Goal: Check status: Check status

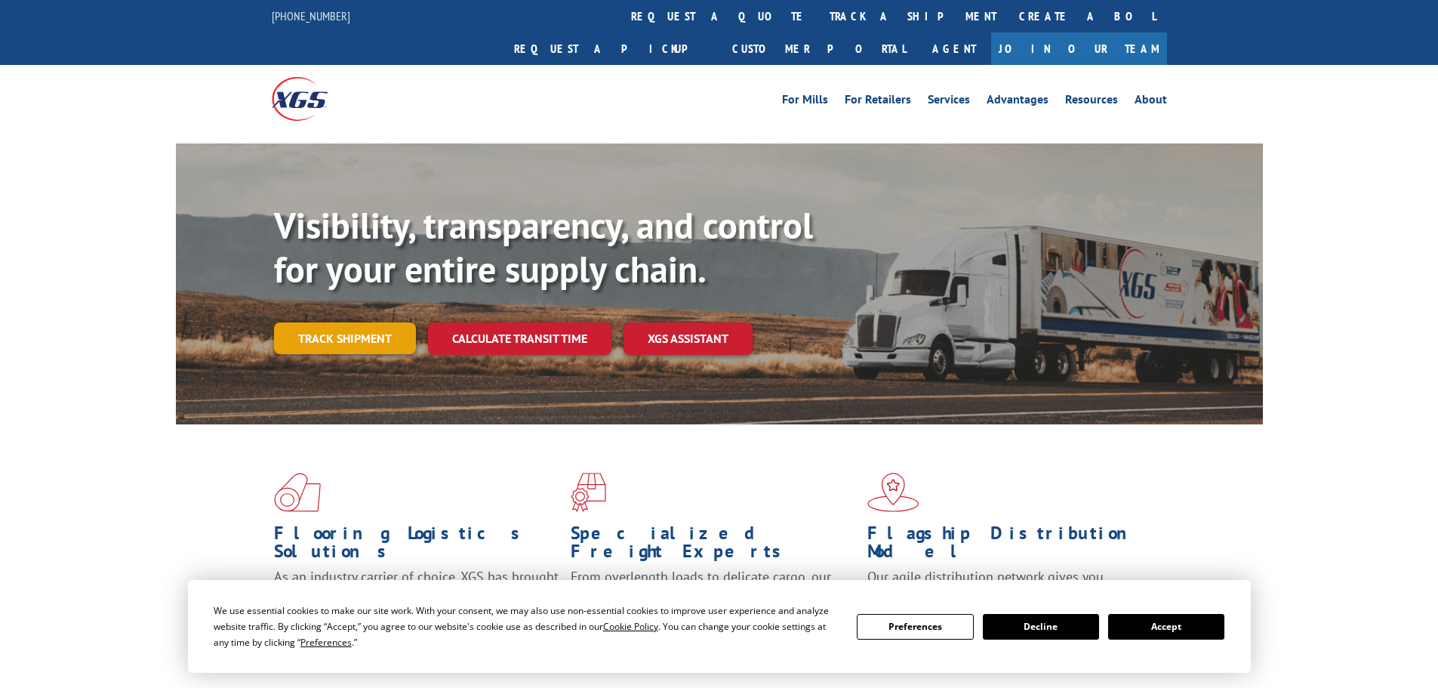
click at [350, 322] on link "Track shipment" at bounding box center [345, 338] width 142 height 32
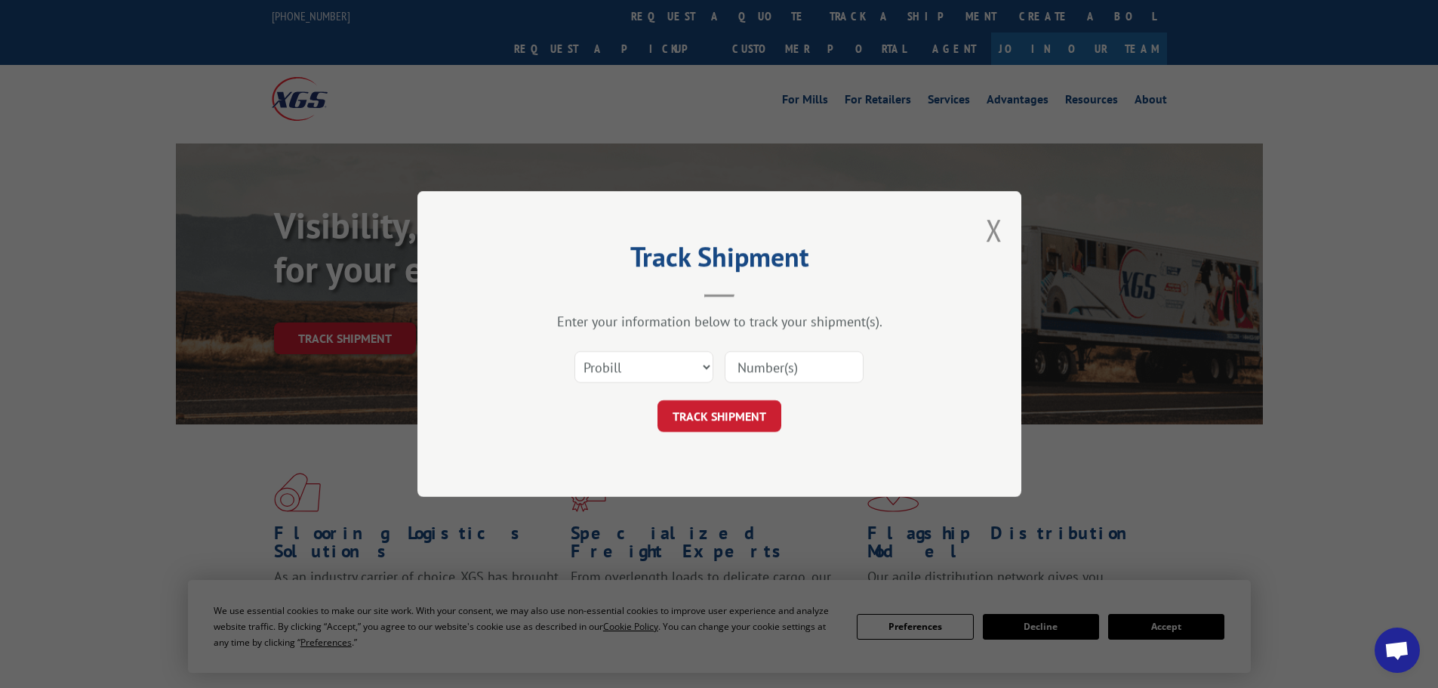
click at [750, 373] on input at bounding box center [794, 367] width 139 height 32
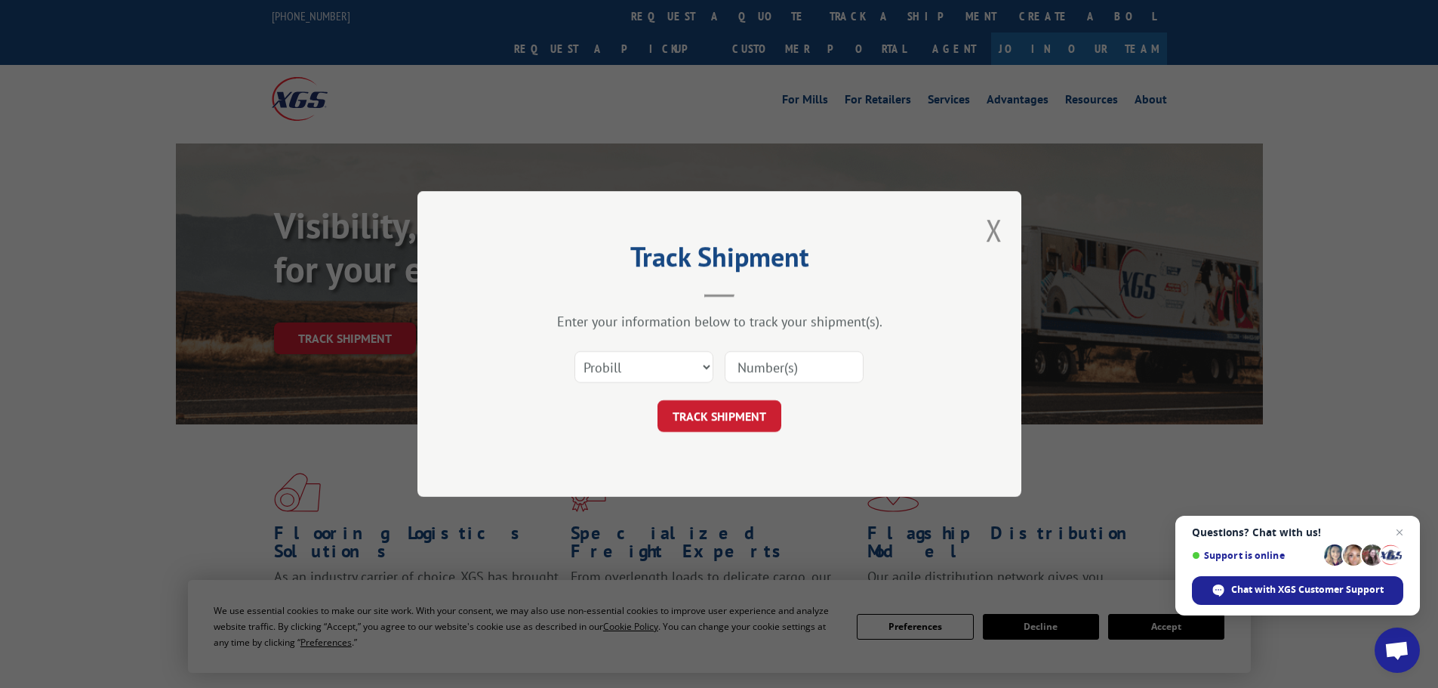
paste input "077426251006"
type input "077426251006"
click at [719, 427] on button "TRACK SHIPMENT" at bounding box center [720, 416] width 124 height 32
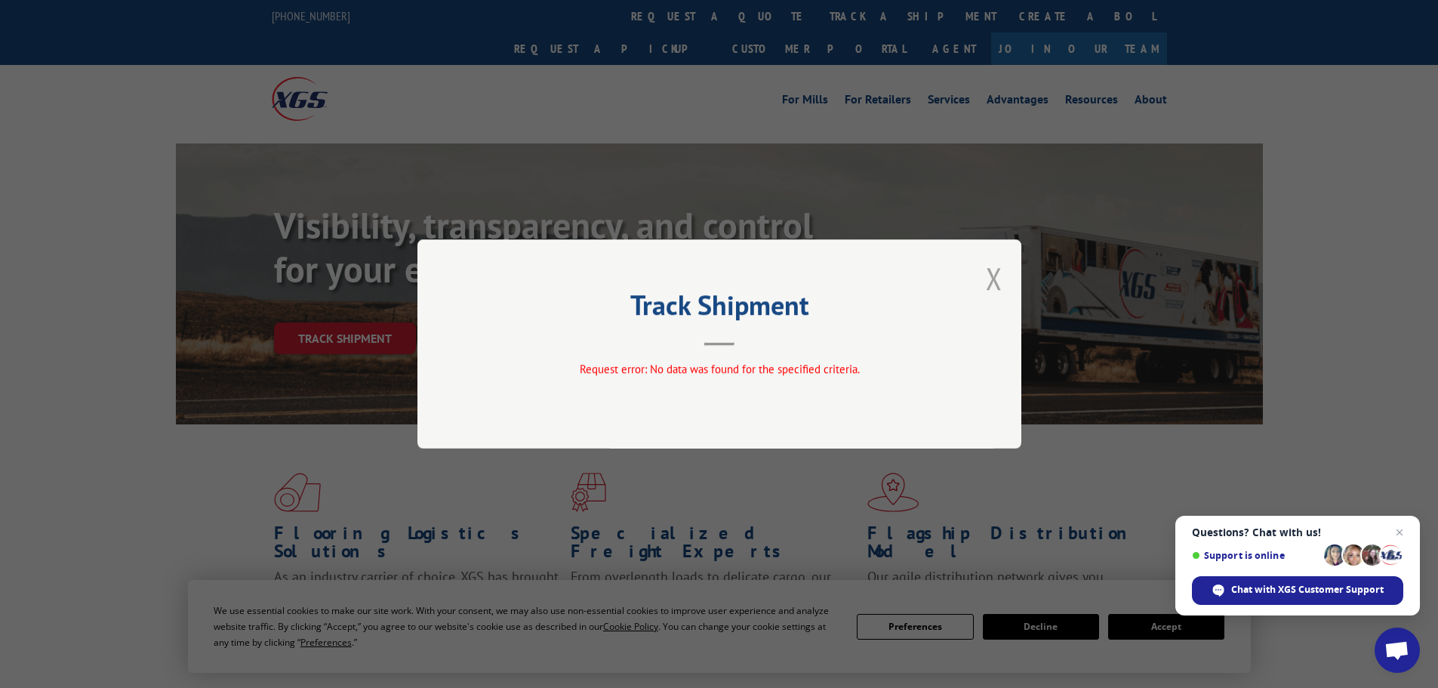
click at [992, 297] on button "Close modal" at bounding box center [994, 278] width 17 height 40
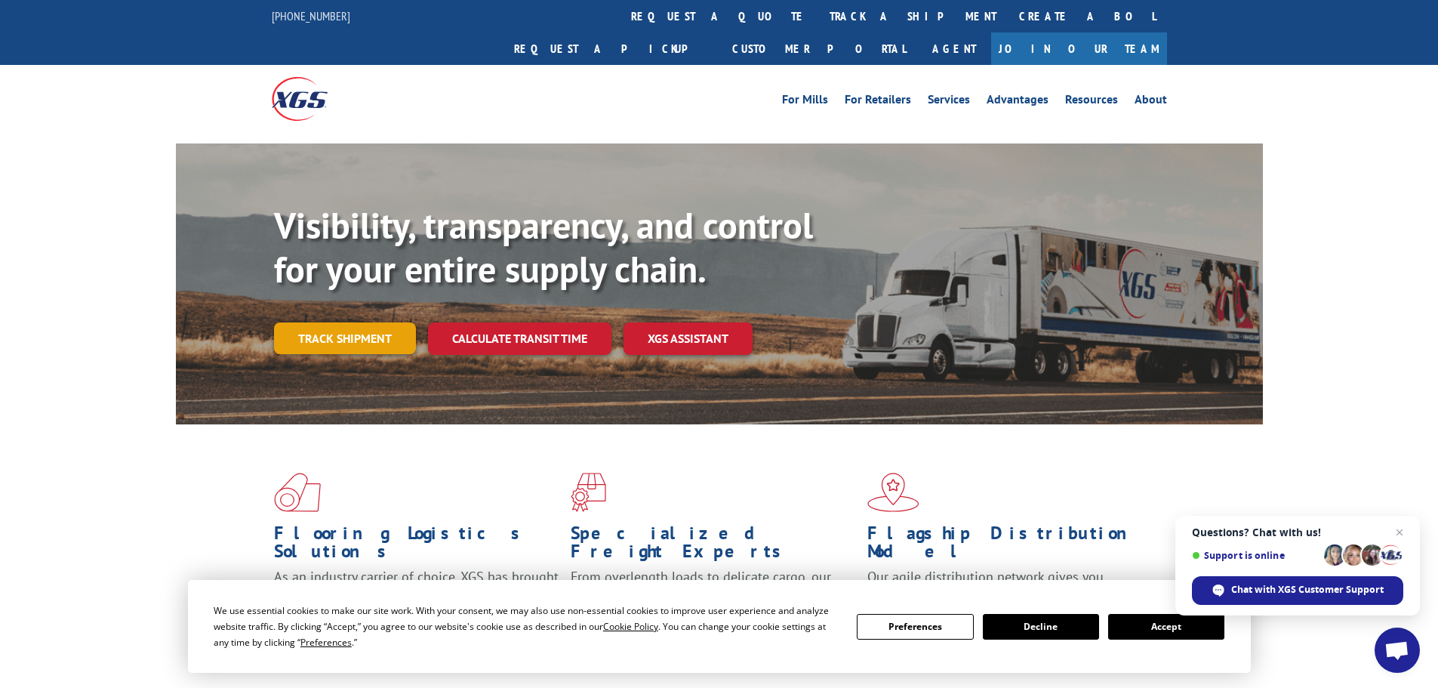
click at [326, 322] on link "Track shipment" at bounding box center [345, 338] width 142 height 32
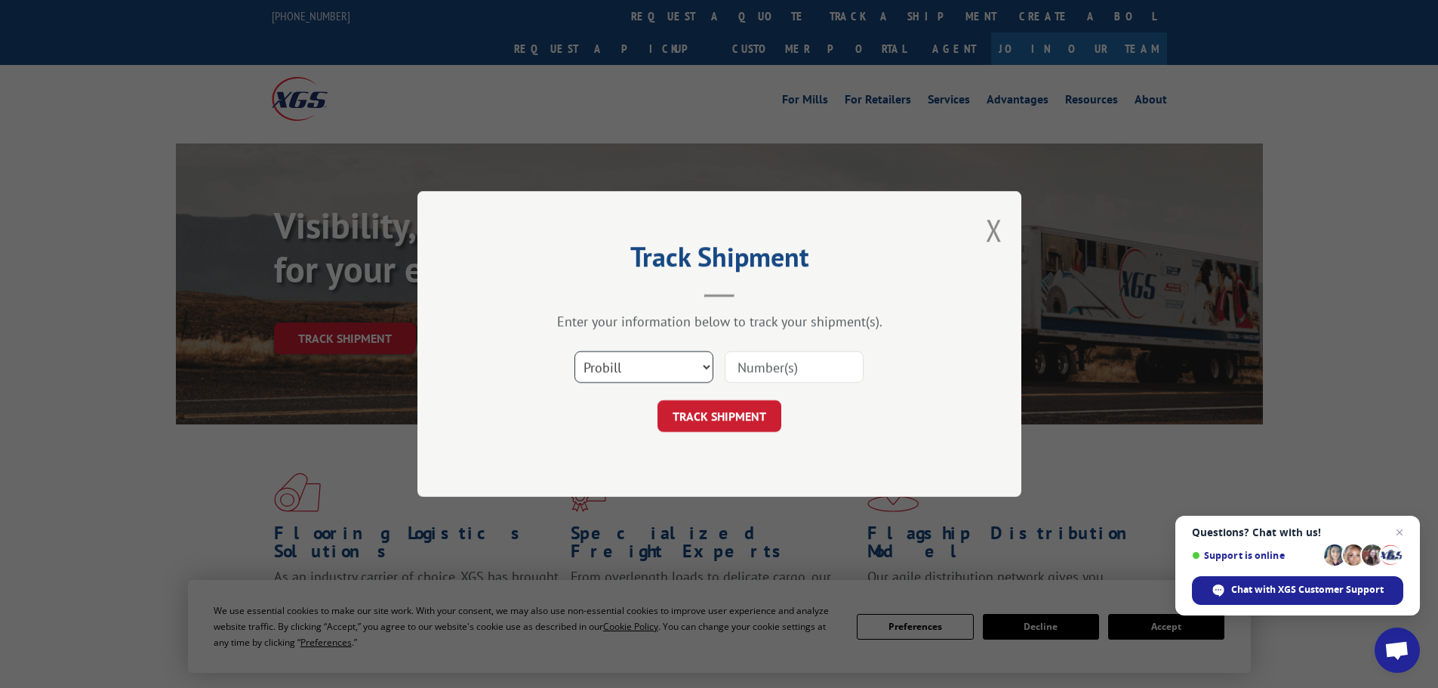
click at [631, 353] on select "Select category... Probill BOL PO" at bounding box center [644, 367] width 139 height 32
select select "bol"
click at [575, 351] on select "Select category... Probill BOL PO" at bounding box center [644, 367] width 139 height 32
click at [778, 368] on input at bounding box center [794, 367] width 139 height 32
paste input "477544"
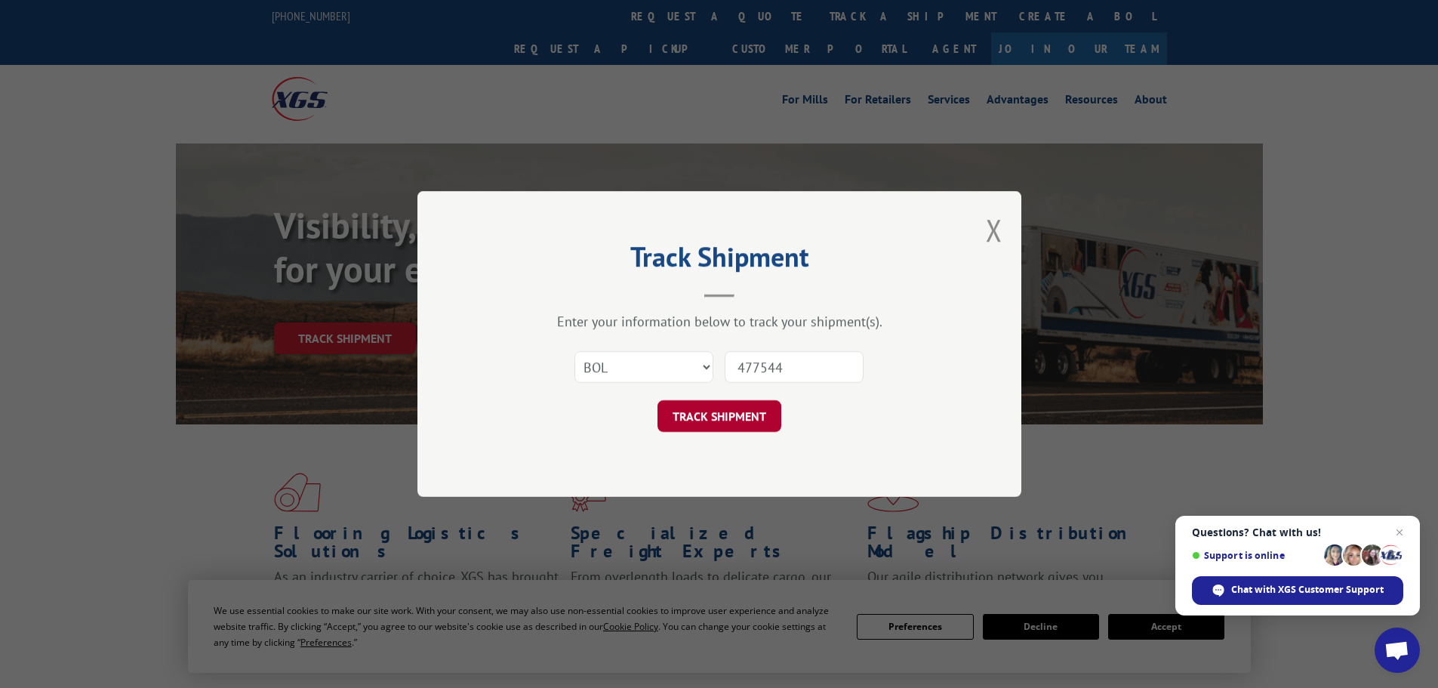
type input "477544"
click at [735, 414] on button "TRACK SHIPMENT" at bounding box center [720, 416] width 124 height 32
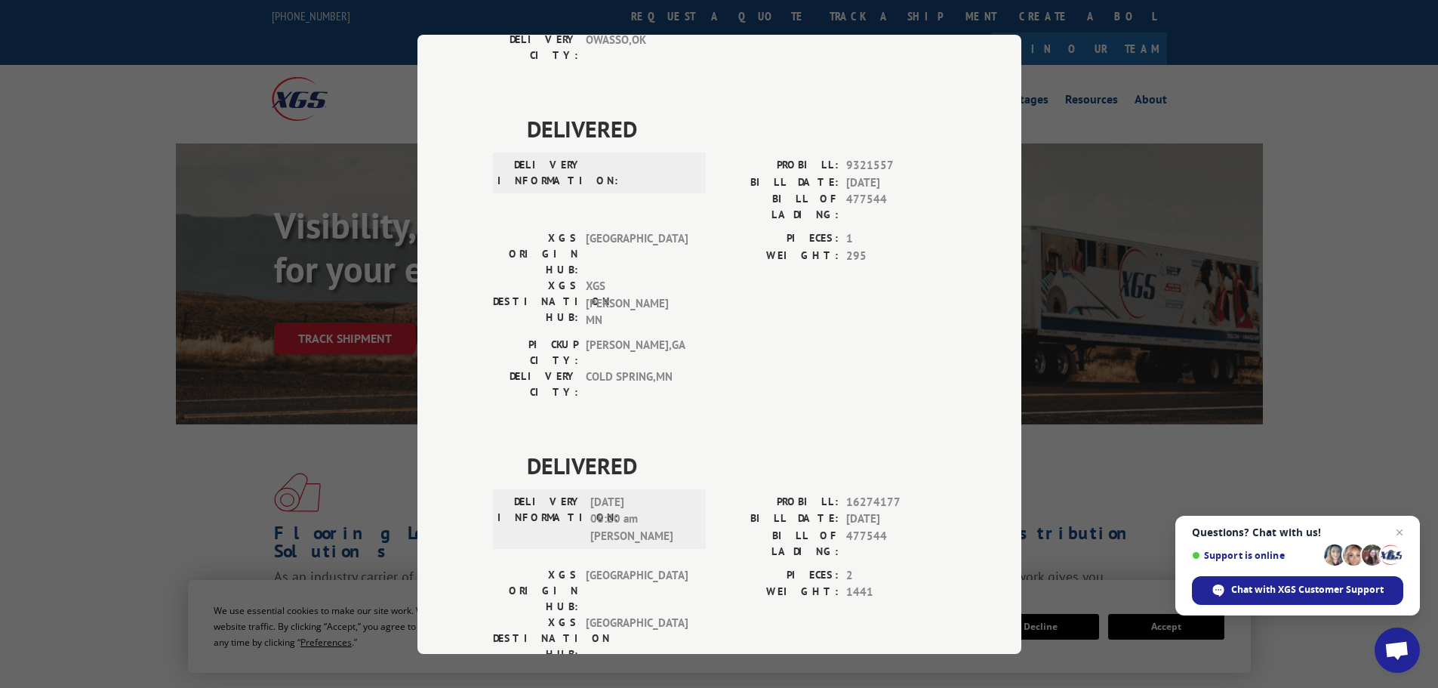
scroll to position [755, 0]
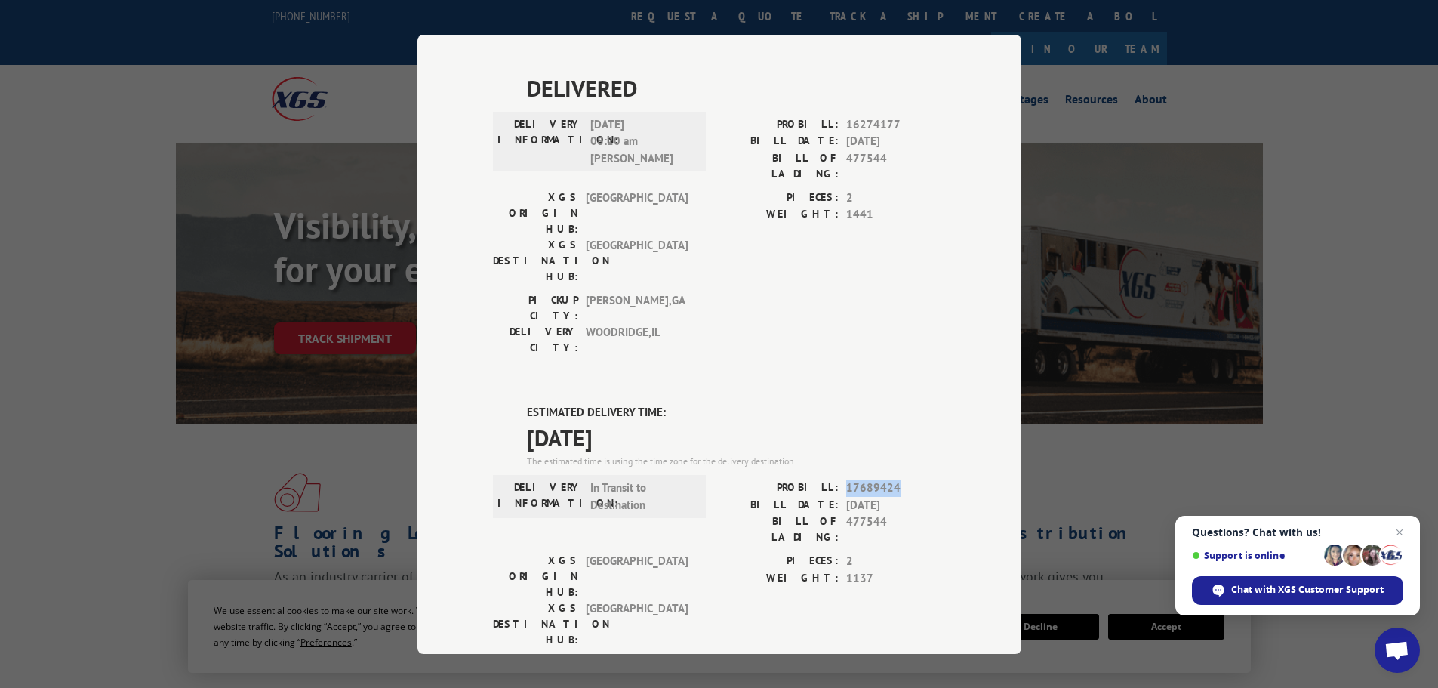
drag, startPoint x: 842, startPoint y: 217, endPoint x: 904, endPoint y: 217, distance: 62.7
click at [904, 479] on span "17689424" at bounding box center [896, 487] width 100 height 17
copy span "17689424"
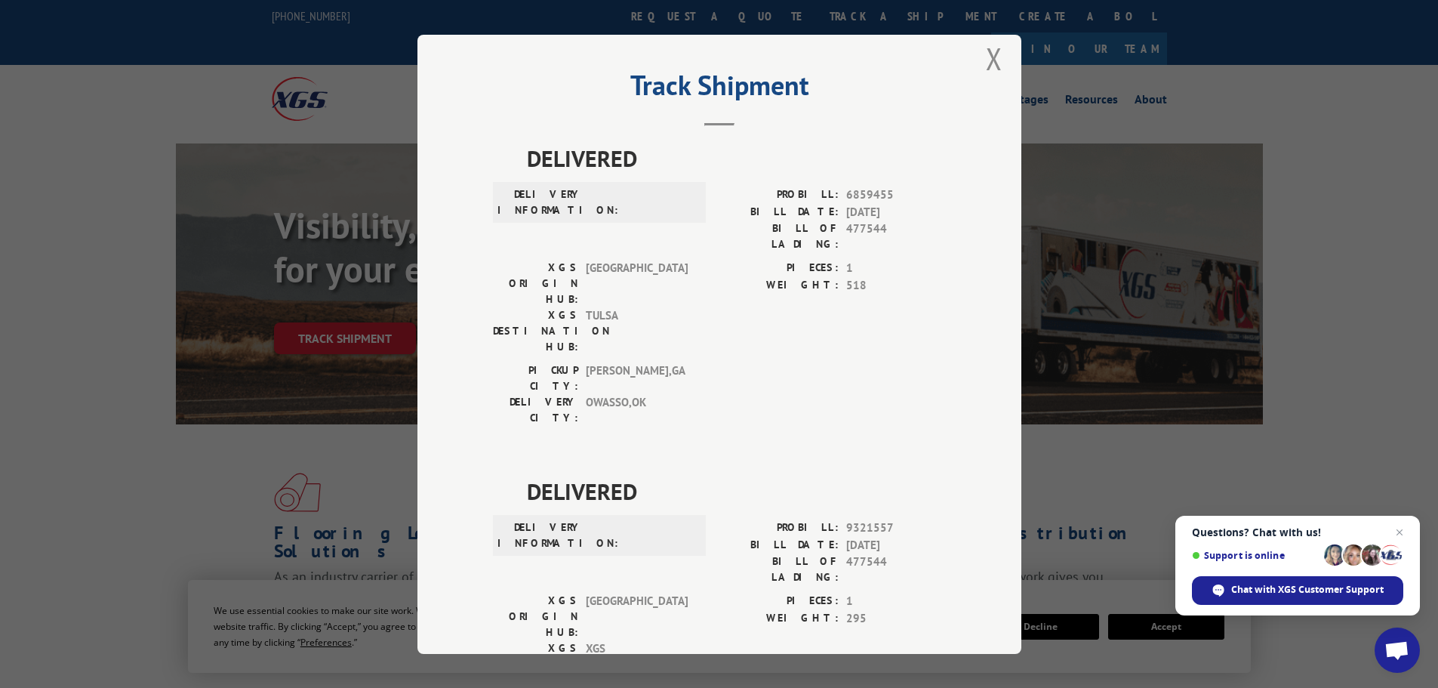
scroll to position [0, 0]
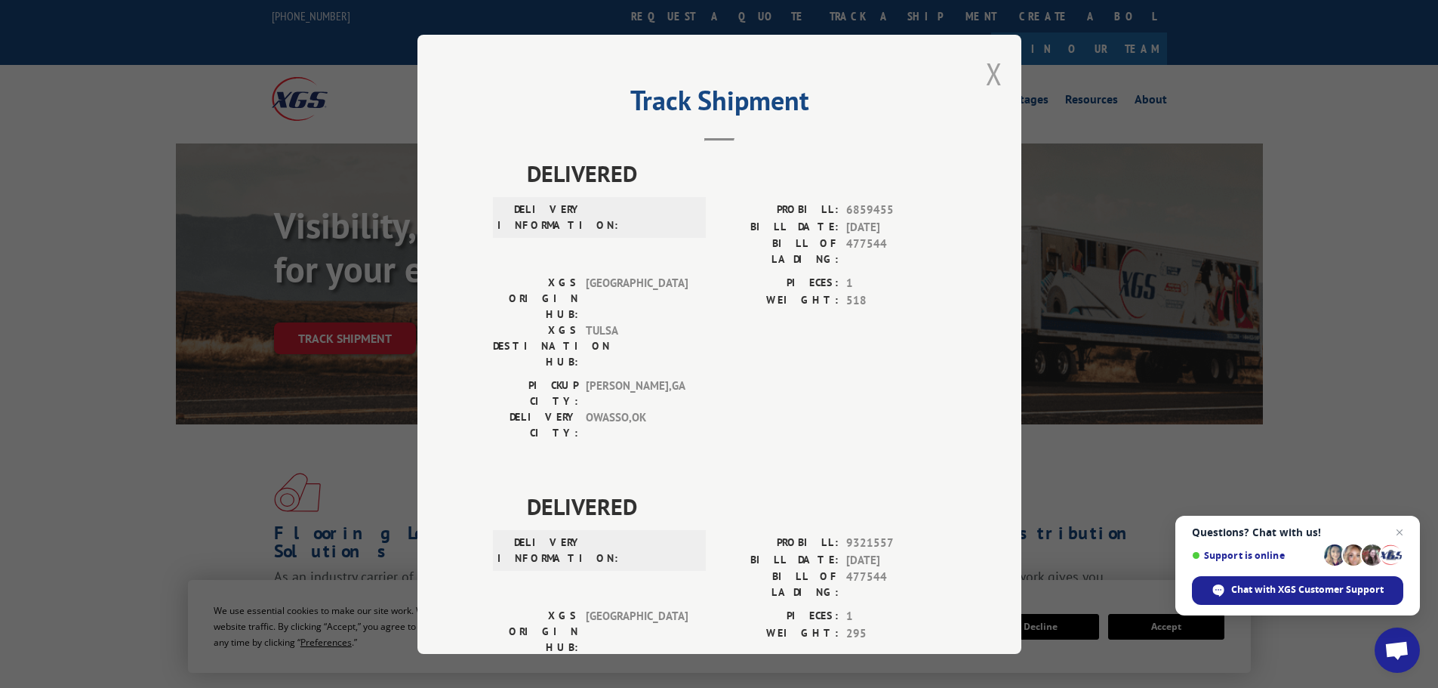
click at [989, 69] on button "Close modal" at bounding box center [994, 74] width 17 height 40
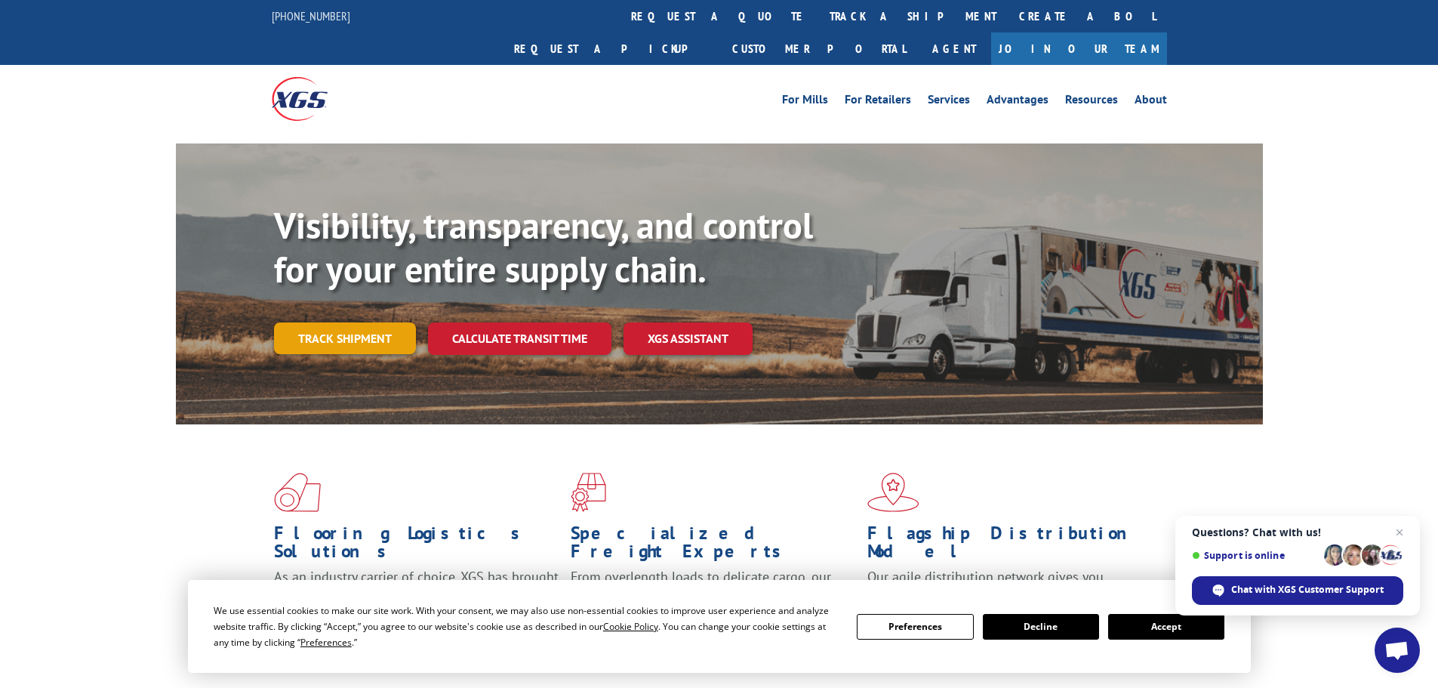
click at [366, 322] on link "Track shipment" at bounding box center [345, 338] width 142 height 32
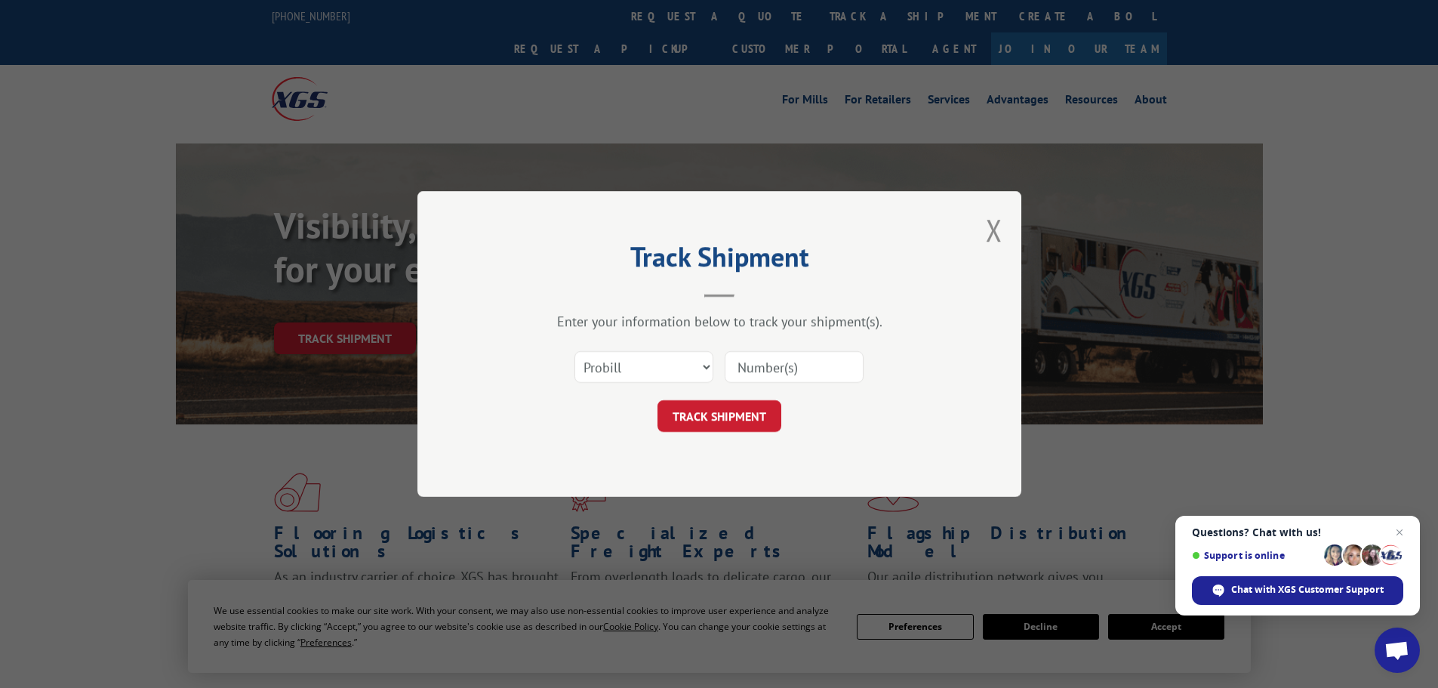
click at [781, 359] on input at bounding box center [794, 367] width 139 height 32
paste input "17689424"
type input "17689424"
click at [746, 417] on button "TRACK SHIPMENT" at bounding box center [720, 416] width 124 height 32
